Goal: Transaction & Acquisition: Book appointment/travel/reservation

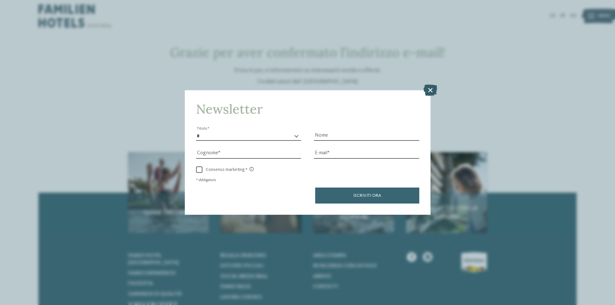
click at [428, 90] on icon at bounding box center [430, 90] width 14 height 11
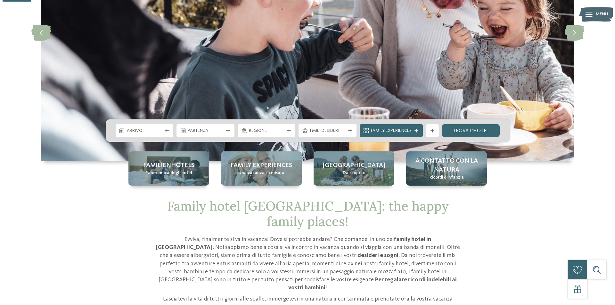
scroll to position [32, 0]
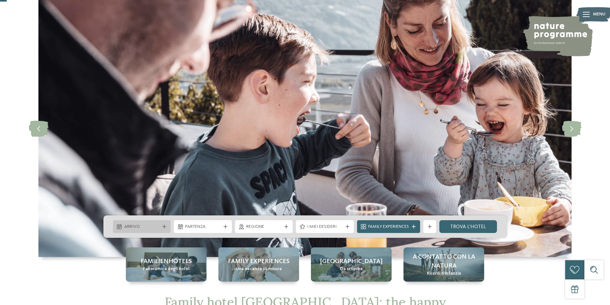
click at [140, 226] on span "Arrivo" at bounding box center [142, 227] width 36 height 6
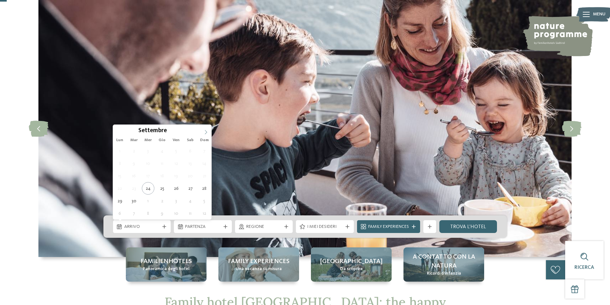
click at [205, 132] on icon at bounding box center [206, 132] width 4 height 4
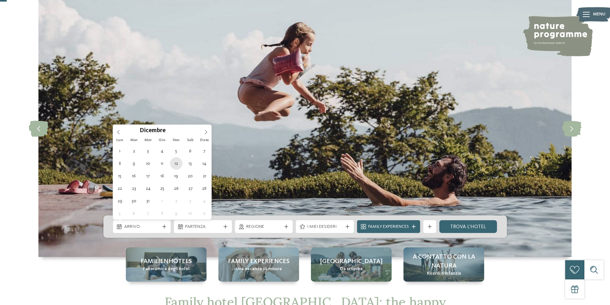
type div "12.12.2025"
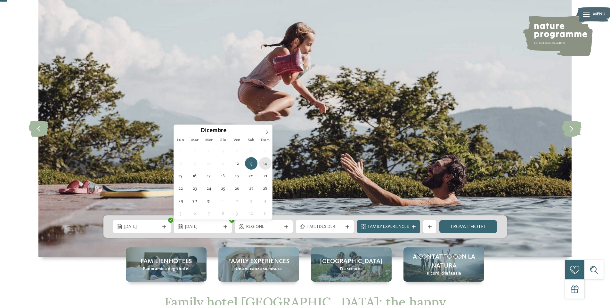
type div "14.12.2025"
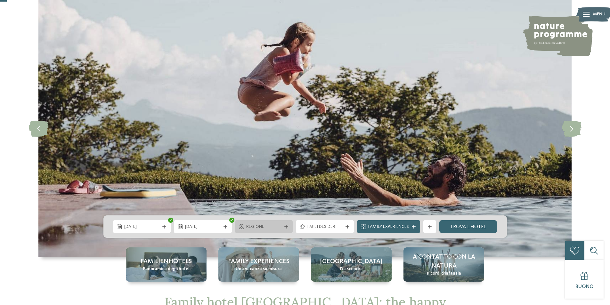
click at [252, 226] on span "Regione" at bounding box center [264, 227] width 36 height 6
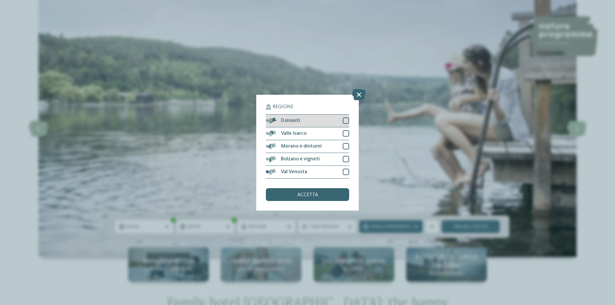
click at [291, 123] on span "Dolomiti" at bounding box center [290, 120] width 19 height 5
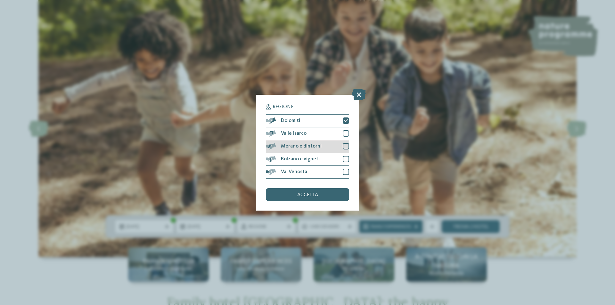
click at [307, 149] on span "Merano e dintorni" at bounding box center [301, 146] width 41 height 5
click at [303, 172] on span "Val Venosta" at bounding box center [294, 171] width 26 height 5
click at [298, 192] on div "accetta" at bounding box center [307, 194] width 83 height 13
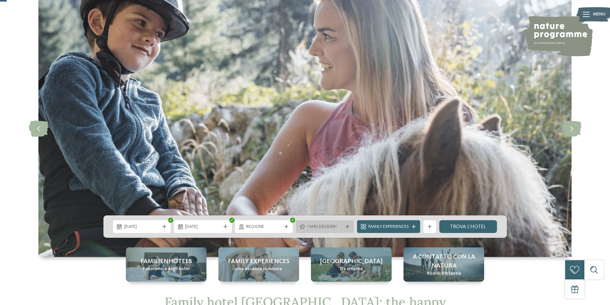
click at [331, 228] on span "I miei desideri" at bounding box center [325, 227] width 36 height 6
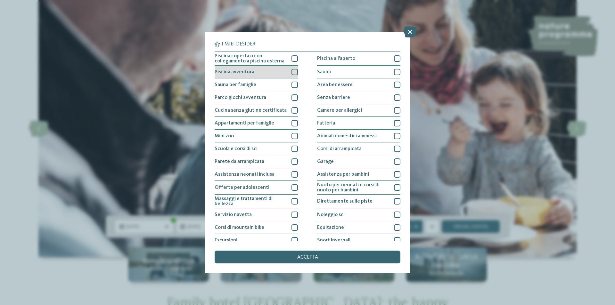
click at [294, 70] on div at bounding box center [294, 72] width 6 height 6
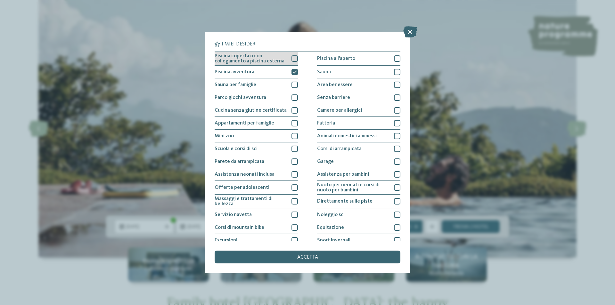
click at [291, 57] on div at bounding box center [294, 58] width 6 height 6
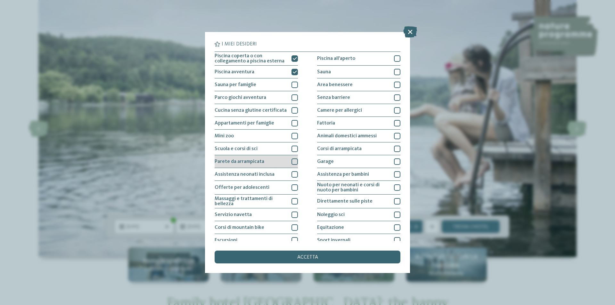
click at [293, 163] on div at bounding box center [294, 162] width 6 height 6
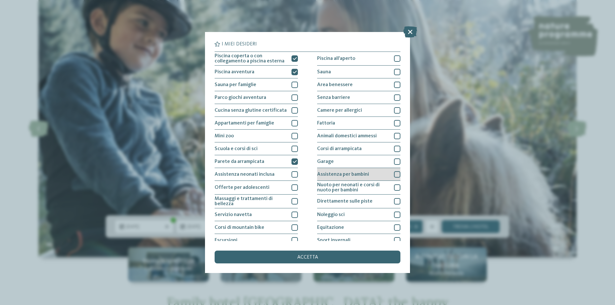
click at [396, 175] on div at bounding box center [397, 174] width 6 height 6
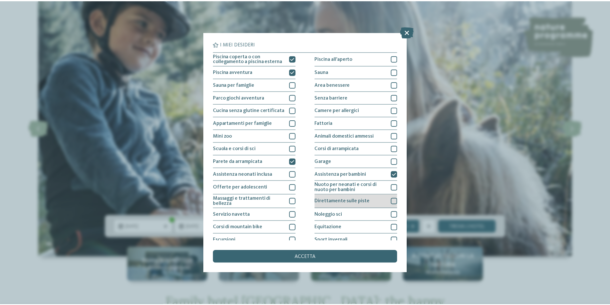
scroll to position [31, 0]
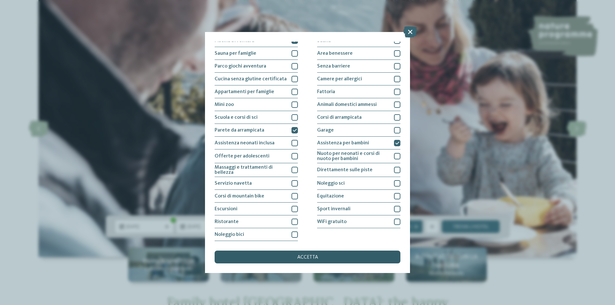
click at [317, 256] on span "accetta" at bounding box center [307, 257] width 21 height 5
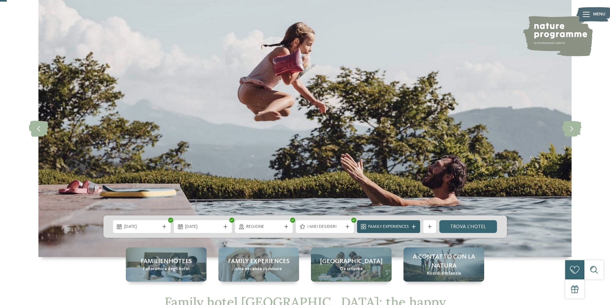
click at [373, 226] on span "Family Experiences" at bounding box center [388, 227] width 41 height 6
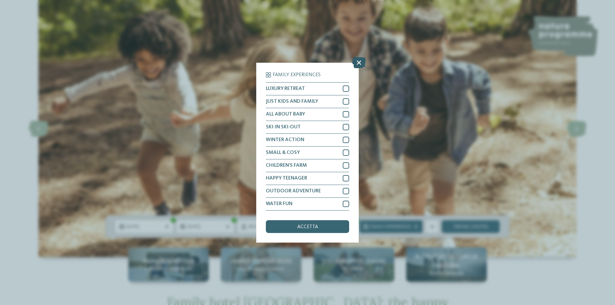
click at [358, 66] on icon at bounding box center [359, 62] width 14 height 11
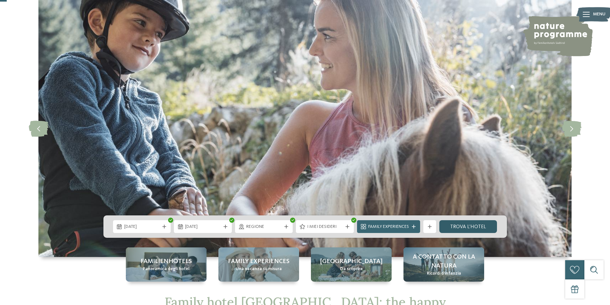
click at [472, 223] on link "trova l’hotel" at bounding box center [468, 226] width 58 height 13
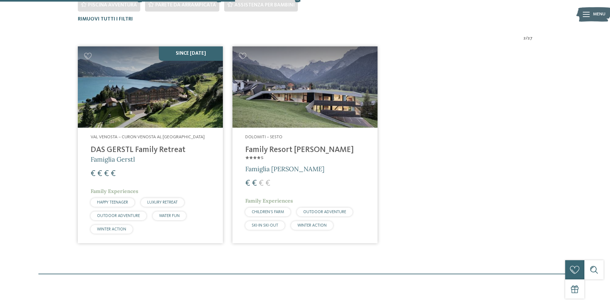
scroll to position [226, 0]
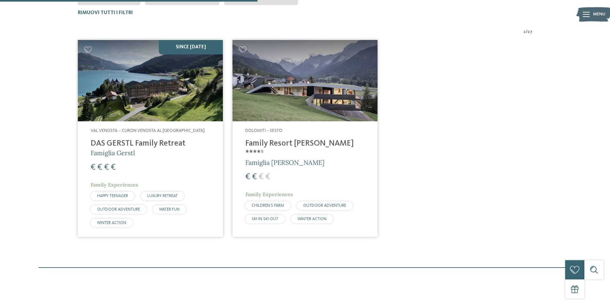
click at [269, 147] on h4 "Family Resort Rainer ****ˢ" at bounding box center [304, 148] width 119 height 19
click at [266, 159] on span "Famiglia Rainer" at bounding box center [284, 163] width 79 height 8
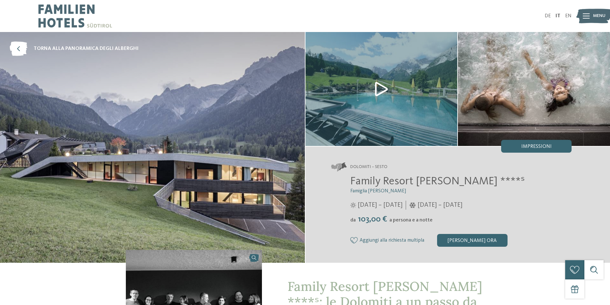
click at [229, 129] on img at bounding box center [152, 147] width 305 height 231
click at [382, 91] on img at bounding box center [381, 89] width 152 height 114
